Goal: Task Accomplishment & Management: Complete application form

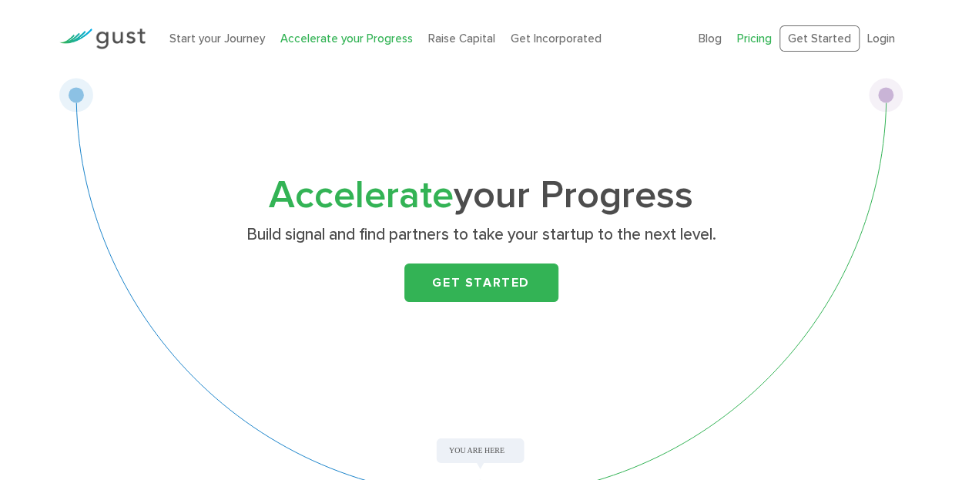
click at [761, 39] on link "Pricing" at bounding box center [754, 39] width 35 height 14
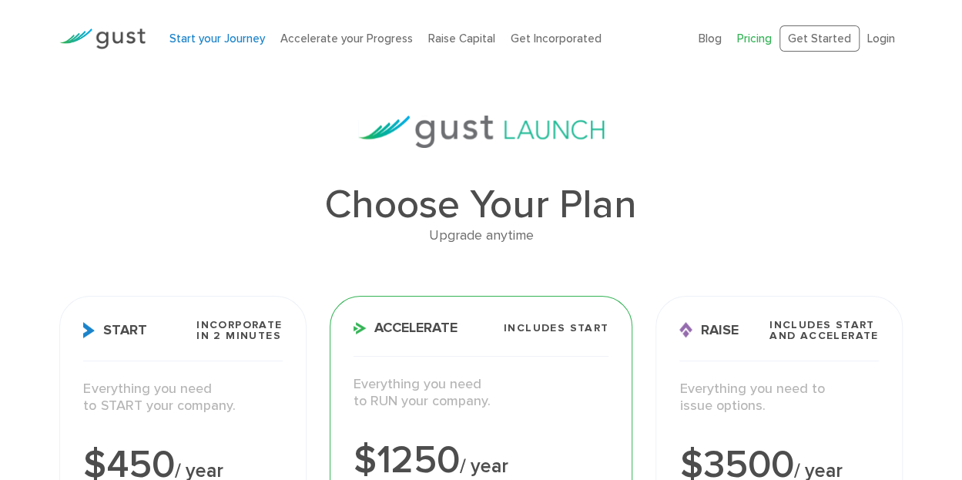
click at [217, 38] on link "Start your Journey" at bounding box center [217, 39] width 96 height 14
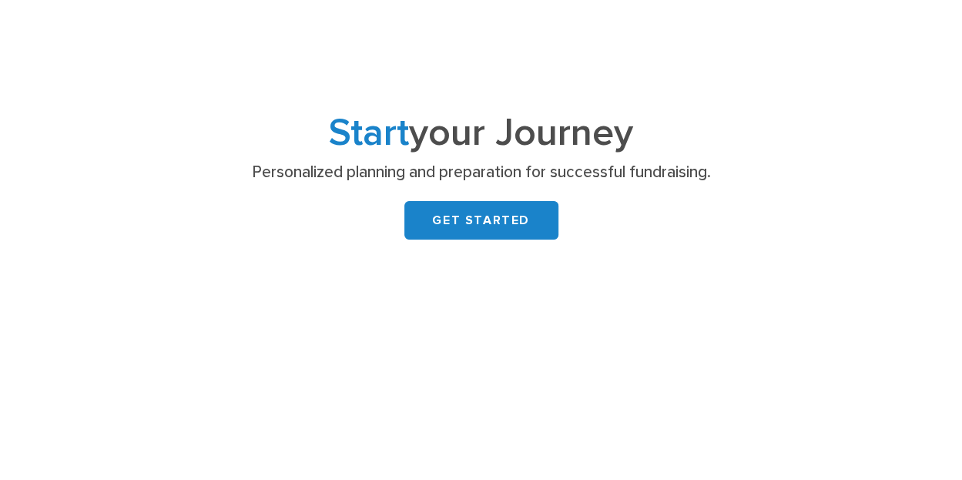
scroll to position [77, 0]
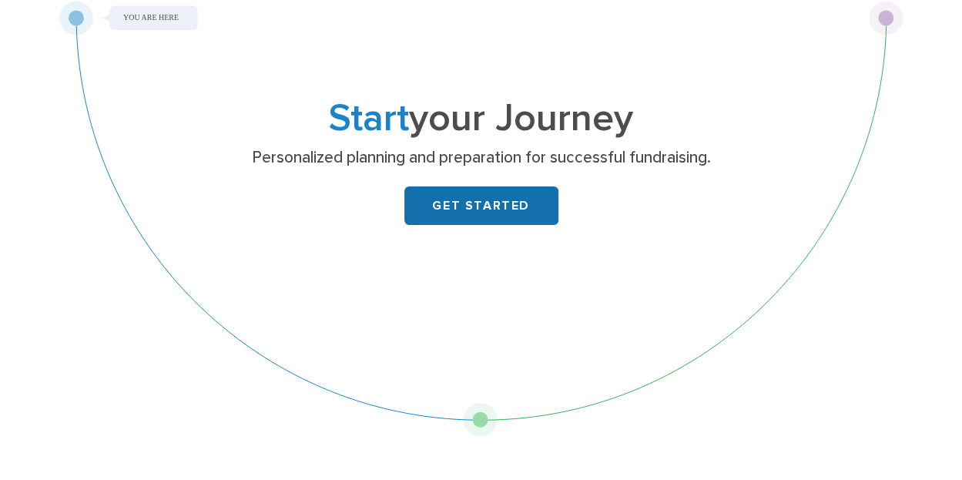
click at [493, 207] on link "GET STARTED" at bounding box center [482, 205] width 154 height 39
